Goal: Task Accomplishment & Management: Complete application form

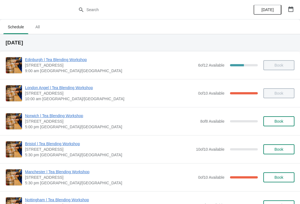
click at [291, 11] on icon "button" at bounding box center [291, 9] width 6 height 6
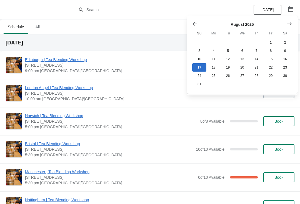
click at [290, 24] on icon "Show next month, September 2025" at bounding box center [290, 24] width 6 height 6
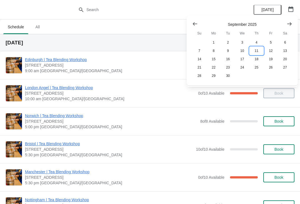
click at [258, 51] on button "11" at bounding box center [256, 51] width 14 height 8
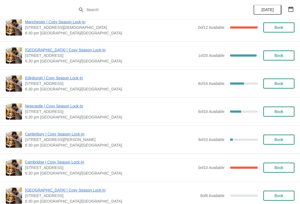
scroll to position [404, 0]
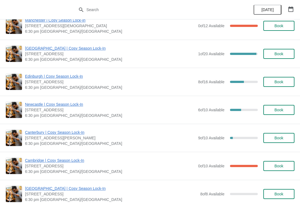
click at [280, 109] on span "Book" at bounding box center [278, 110] width 9 height 4
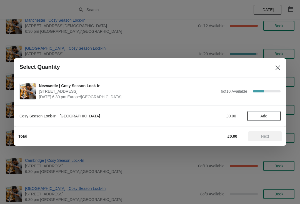
click at [266, 116] on span "Add" at bounding box center [264, 116] width 7 height 4
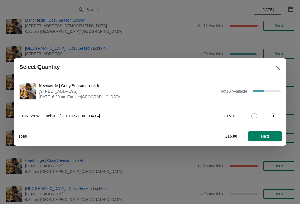
click at [268, 137] on span "Next" at bounding box center [265, 136] width 8 height 4
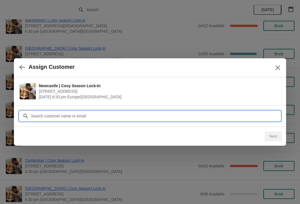
click at [239, 118] on input "Customer" at bounding box center [156, 116] width 250 height 10
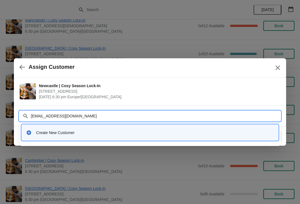
type input "[EMAIL_ADDRESS][DOMAIN_NAME]"
click at [33, 130] on div "Create New Customer" at bounding box center [150, 133] width 248 height 6
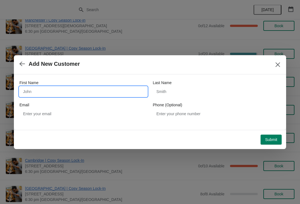
click at [113, 90] on input "First Name" at bounding box center [83, 92] width 128 height 10
type input "Sharlize"
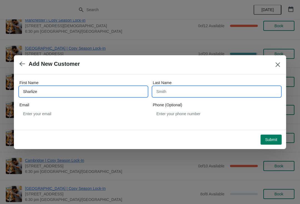
click at [205, 92] on input "Last Name" at bounding box center [217, 92] width 128 height 10
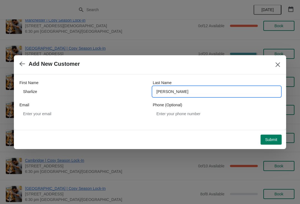
type input "[PERSON_NAME]"
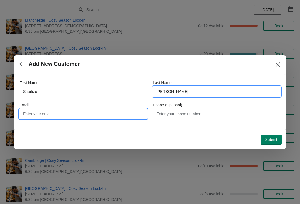
click at [113, 113] on input "Email" at bounding box center [83, 114] width 128 height 10
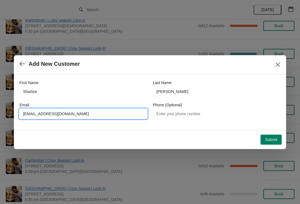
type input "[EMAIL_ADDRESS][DOMAIN_NAME]"
click at [234, 128] on div "First Name [PERSON_NAME] Last Name [PERSON_NAME] Email [EMAIL_ADDRESS][DOMAIN_N…" at bounding box center [150, 102] width 272 height 56
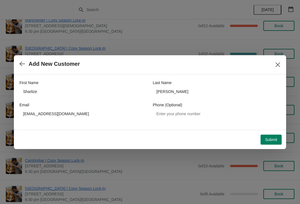
click at [275, 139] on span "Submit" at bounding box center [271, 140] width 12 height 4
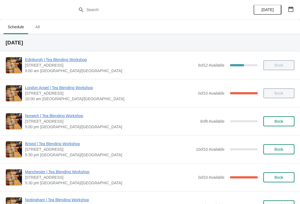
click at [294, 9] on button "button" at bounding box center [291, 9] width 10 height 10
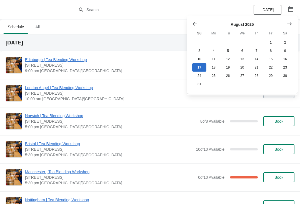
click at [289, 26] on icon "Show next month, September 2025" at bounding box center [290, 24] width 6 height 6
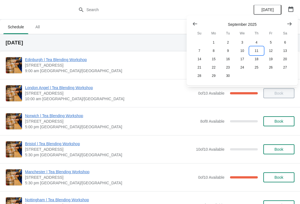
click at [260, 51] on button "11" at bounding box center [256, 51] width 14 height 8
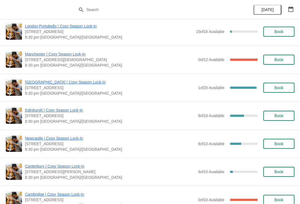
scroll to position [371, 0]
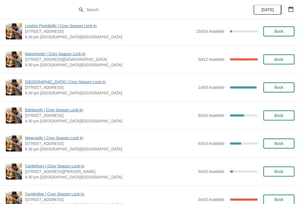
click at [79, 139] on span "Newcastle | Cosy Season Lock-In" at bounding box center [110, 138] width 170 height 6
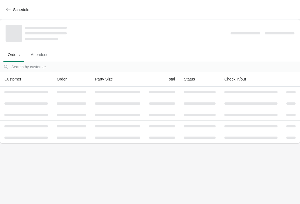
scroll to position [0, 0]
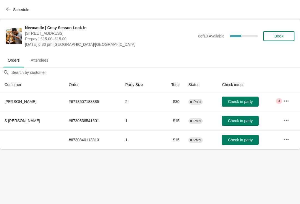
click at [38, 60] on span "Attendees" at bounding box center [39, 60] width 26 height 10
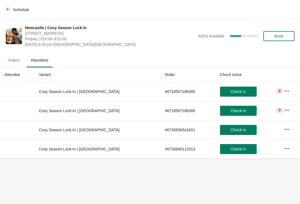
click at [10, 61] on span "Orders" at bounding box center [13, 60] width 21 height 10
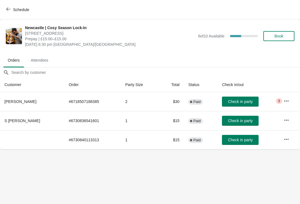
click at [287, 38] on span "Book" at bounding box center [278, 36] width 21 height 4
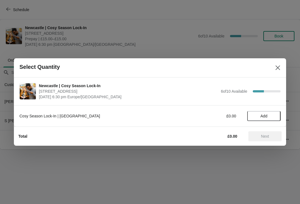
click at [271, 116] on span "Add" at bounding box center [263, 116] width 23 height 4
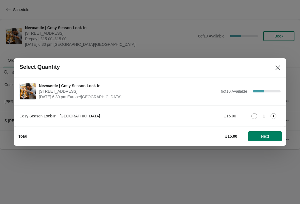
click at [271, 136] on span "Next" at bounding box center [265, 136] width 24 height 4
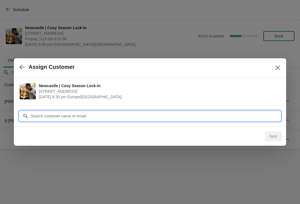
click at [220, 116] on input "Customer" at bounding box center [156, 116] width 250 height 10
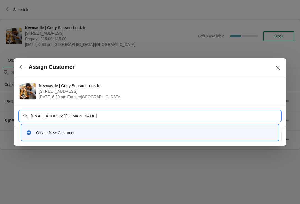
type input "[EMAIL_ADDRESS][DOMAIN_NAME]"
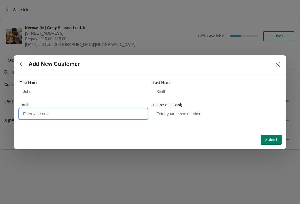
click at [123, 114] on input "Email" at bounding box center [83, 114] width 128 height 10
type input "[EMAIL_ADDRESS][DOMAIN_NAME]"
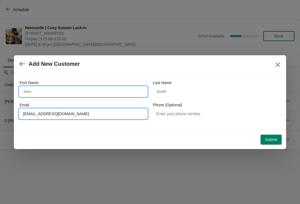
click at [93, 92] on input "First Name" at bounding box center [83, 92] width 128 height 10
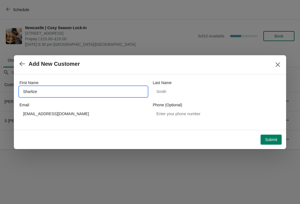
type input "Sharlize"
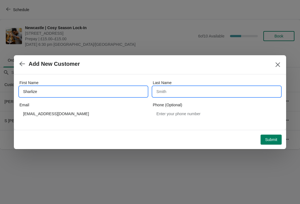
click at [207, 94] on input "Last Name" at bounding box center [217, 92] width 128 height 10
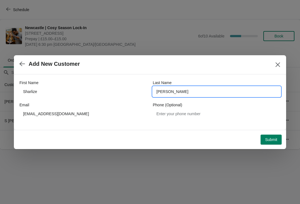
type input "[PERSON_NAME]"
click at [281, 140] on button "Submit" at bounding box center [271, 140] width 21 height 10
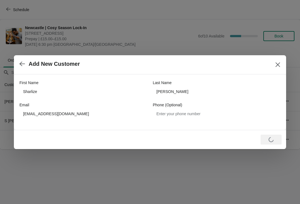
click at [283, 66] on button "Close" at bounding box center [278, 65] width 10 height 10
